Goal: Browse casually: Explore the website without a specific task or goal

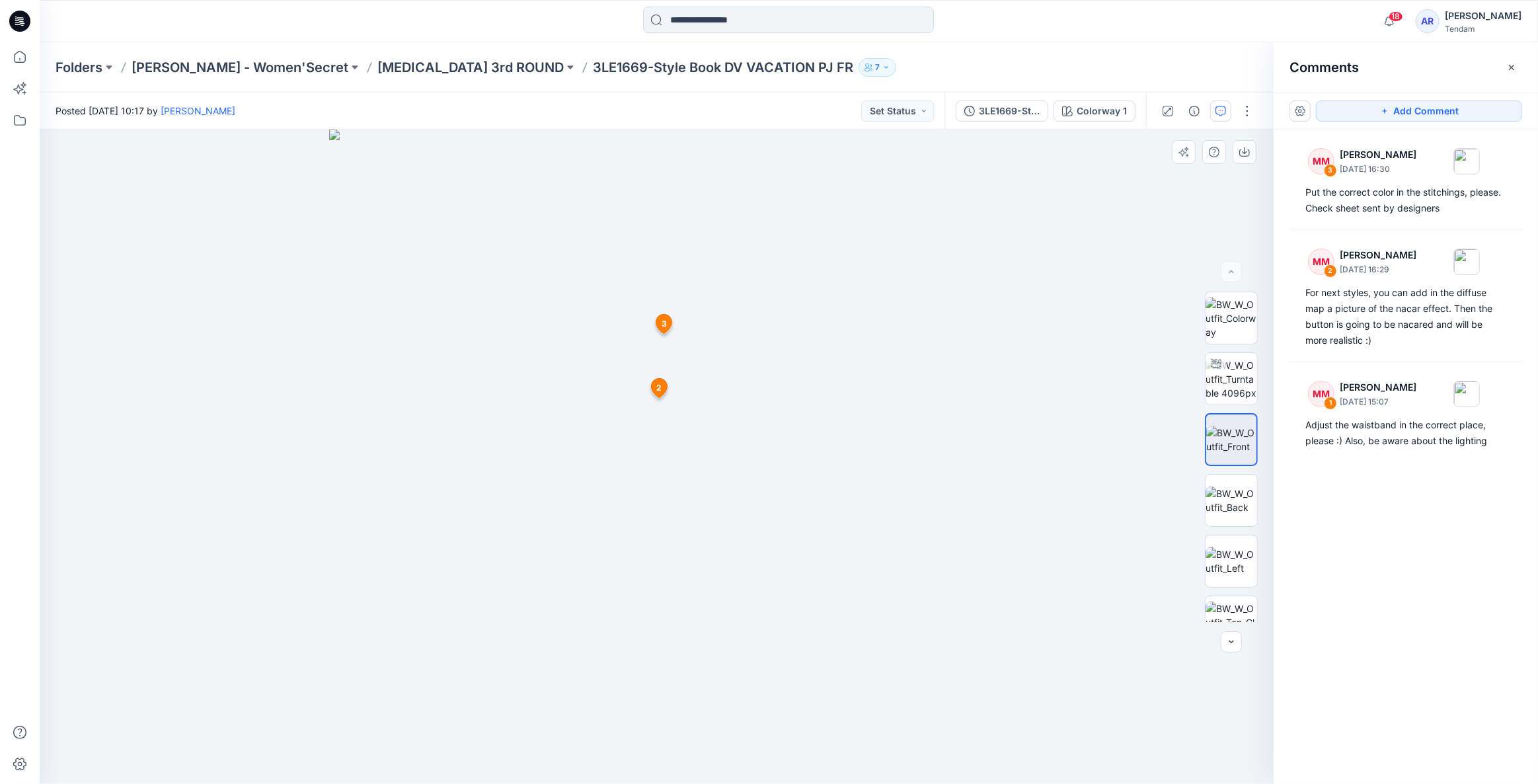
click at [465, 499] on img at bounding box center [656, 456] width 655 height 654
click at [1231, 377] on img at bounding box center [1231, 379] width 51 height 41
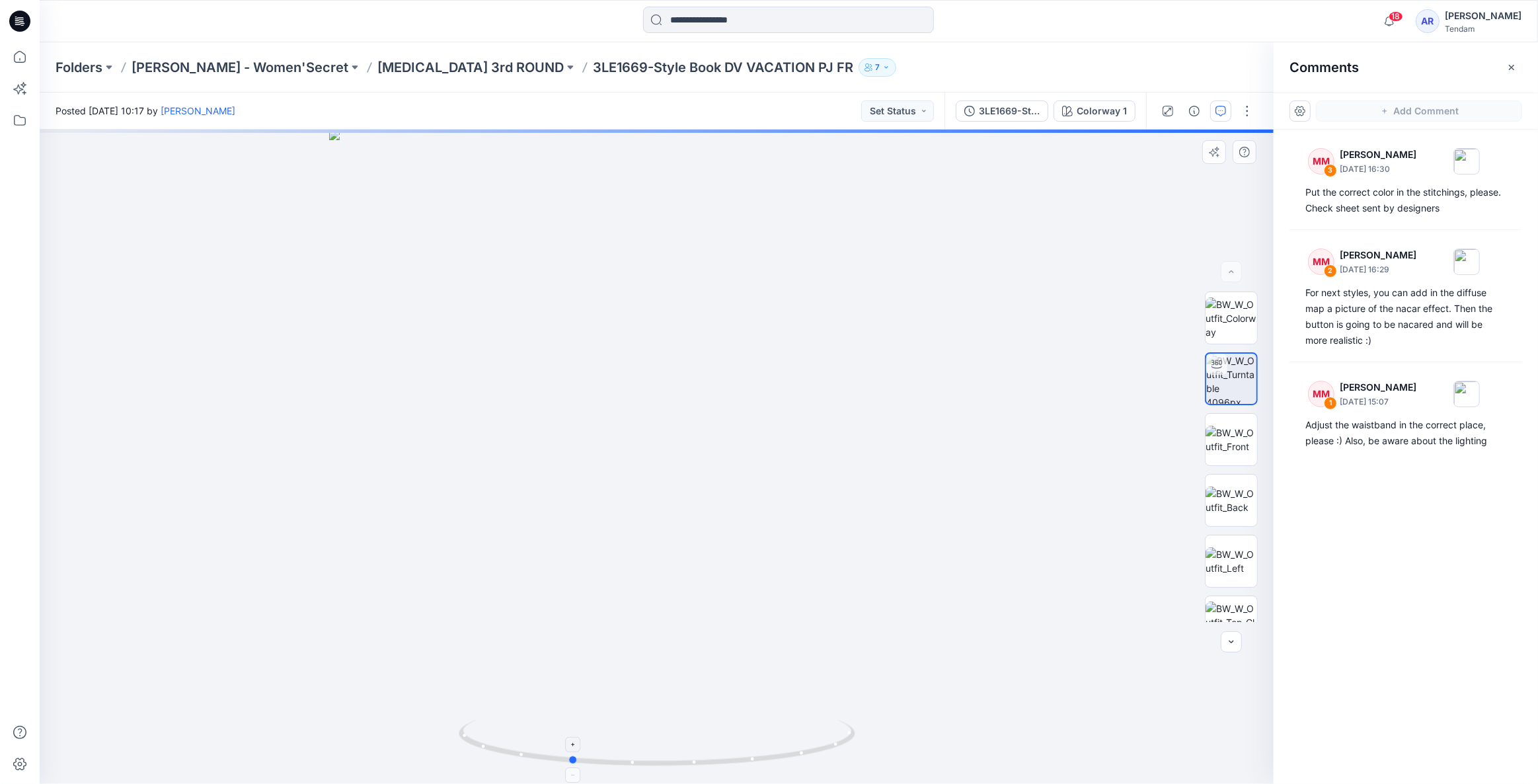
drag, startPoint x: 746, startPoint y: 757, endPoint x: 660, endPoint y: 753, distance: 86.1
click at [660, 753] on icon at bounding box center [658, 744] width 400 height 50
drag, startPoint x: 609, startPoint y: 759, endPoint x: 832, endPoint y: 750, distance: 223.2
click at [832, 750] on icon at bounding box center [658, 744] width 400 height 50
drag, startPoint x: 675, startPoint y: 760, endPoint x: 536, endPoint y: 743, distance: 140.0
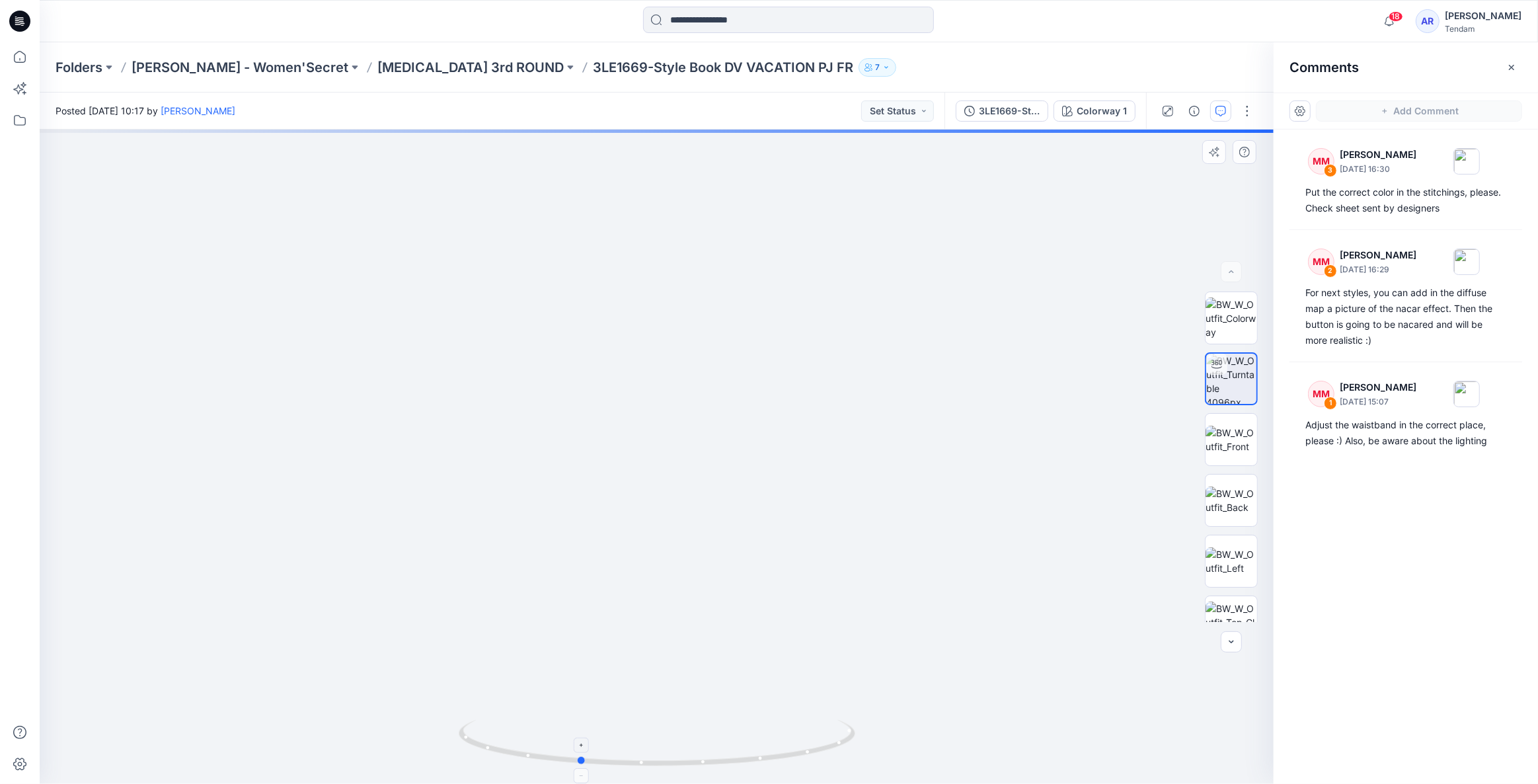
drag, startPoint x: 847, startPoint y: 743, endPoint x: 774, endPoint y: 755, distance: 74.0
click at [774, 755] on icon at bounding box center [658, 744] width 400 height 50
drag, startPoint x: 592, startPoint y: 757, endPoint x: 645, endPoint y: 756, distance: 53.0
click at [645, 756] on icon at bounding box center [658, 744] width 400 height 50
drag, startPoint x: 650, startPoint y: 760, endPoint x: 569, endPoint y: 745, distance: 82.4
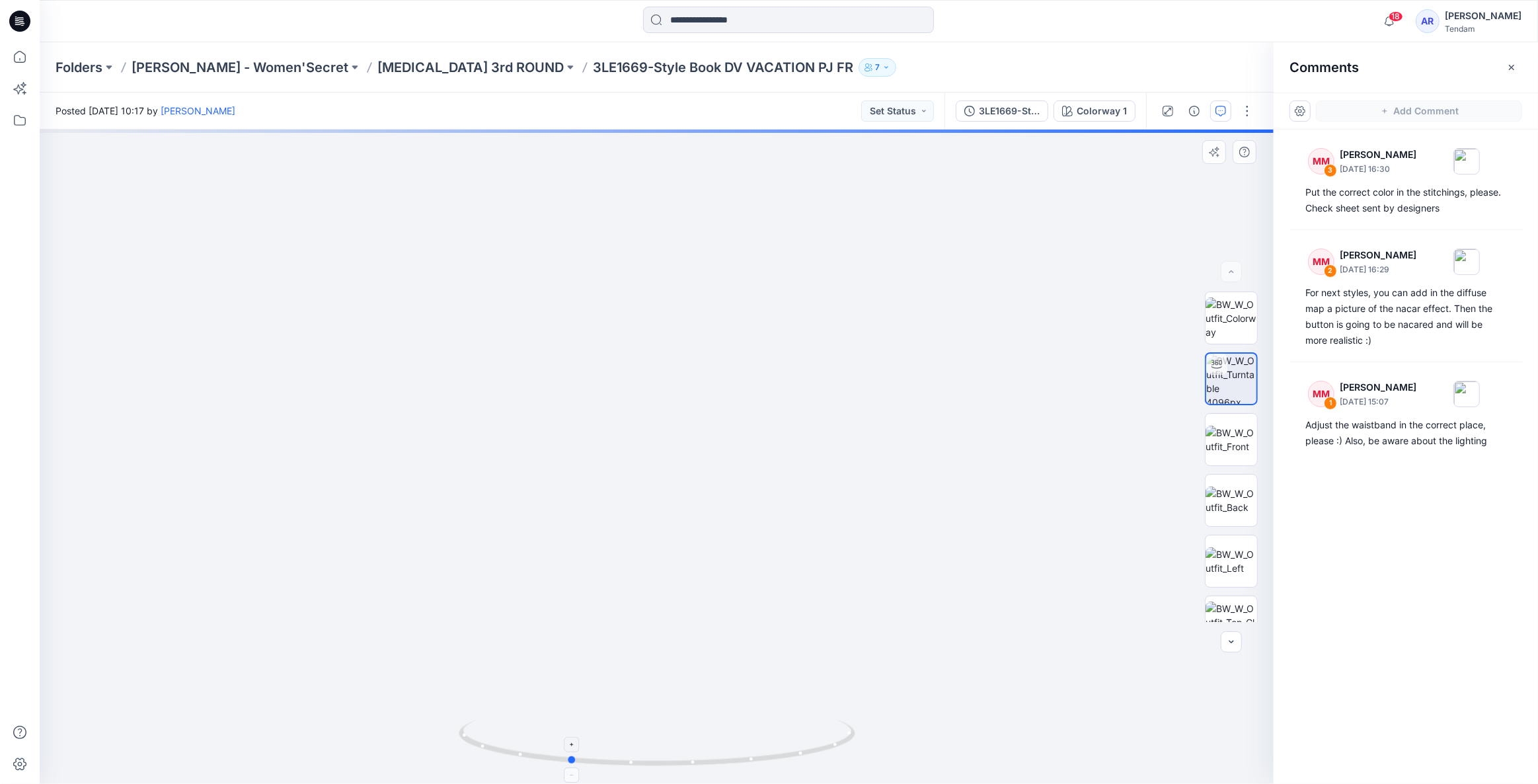
click at [569, 745] on icon at bounding box center [658, 744] width 400 height 50
drag, startPoint x: 742, startPoint y: 763, endPoint x: 649, endPoint y: 760, distance: 93.0
click at [649, 760] on icon at bounding box center [658, 744] width 400 height 50
drag, startPoint x: 556, startPoint y: 762, endPoint x: 662, endPoint y: 768, distance: 106.2
click at [662, 768] on icon at bounding box center [658, 744] width 400 height 50
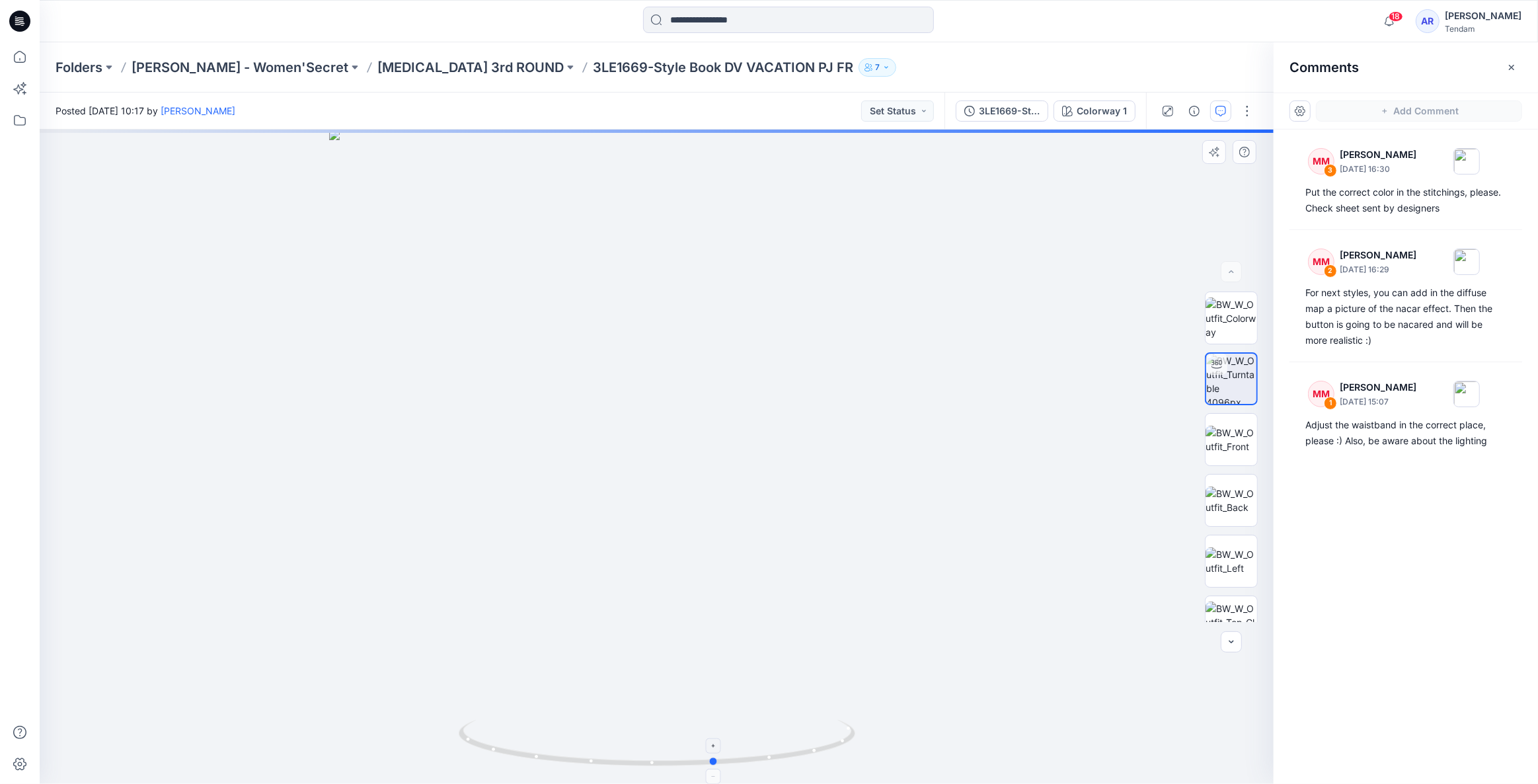
drag, startPoint x: 584, startPoint y: 760, endPoint x: 718, endPoint y: 749, distance: 134.5
click at [718, 749] on icon at bounding box center [658, 744] width 400 height 50
